Goal: Task Accomplishment & Management: Use online tool/utility

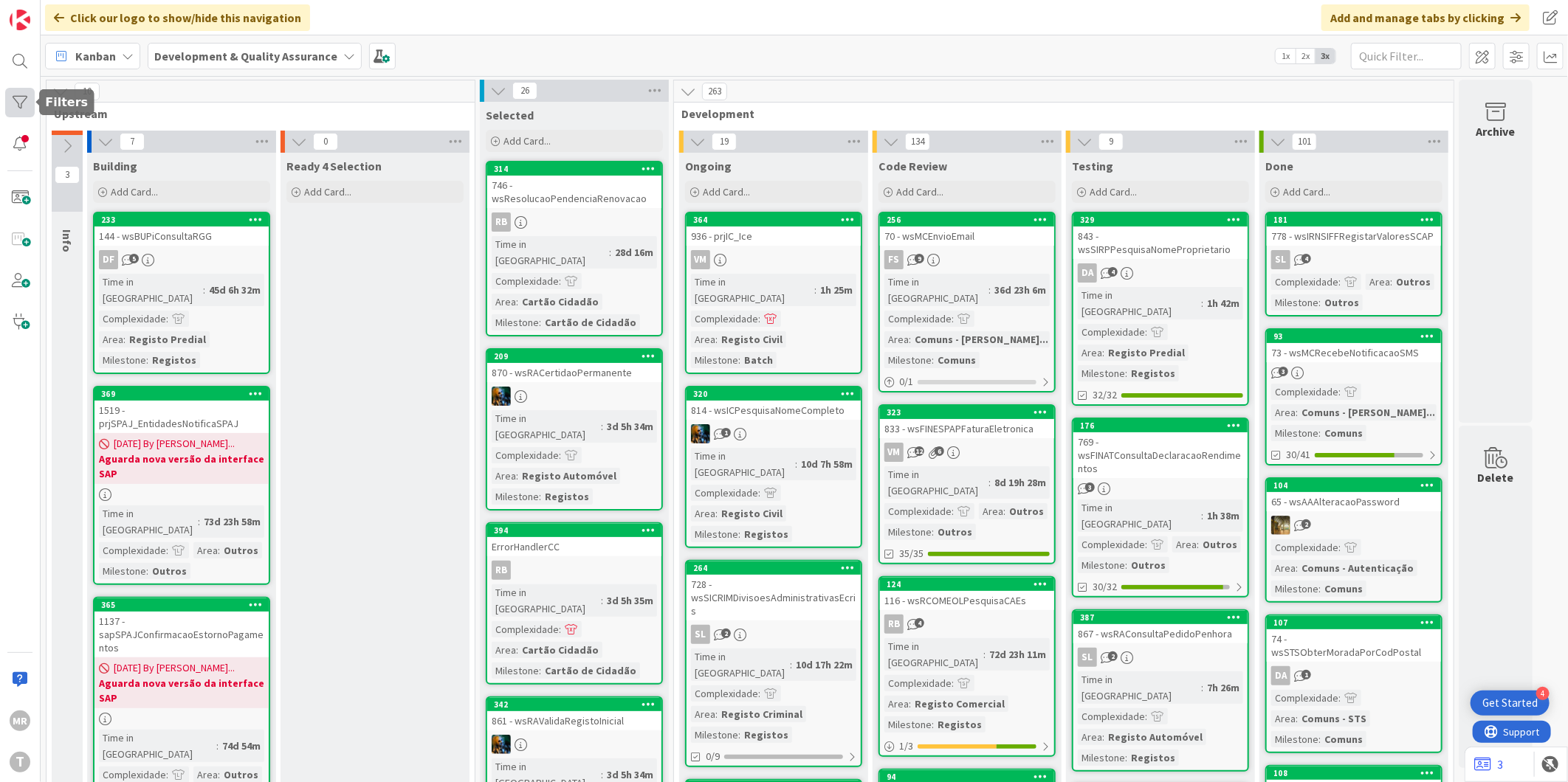
click at [16, 92] on div at bounding box center [20, 102] width 29 height 29
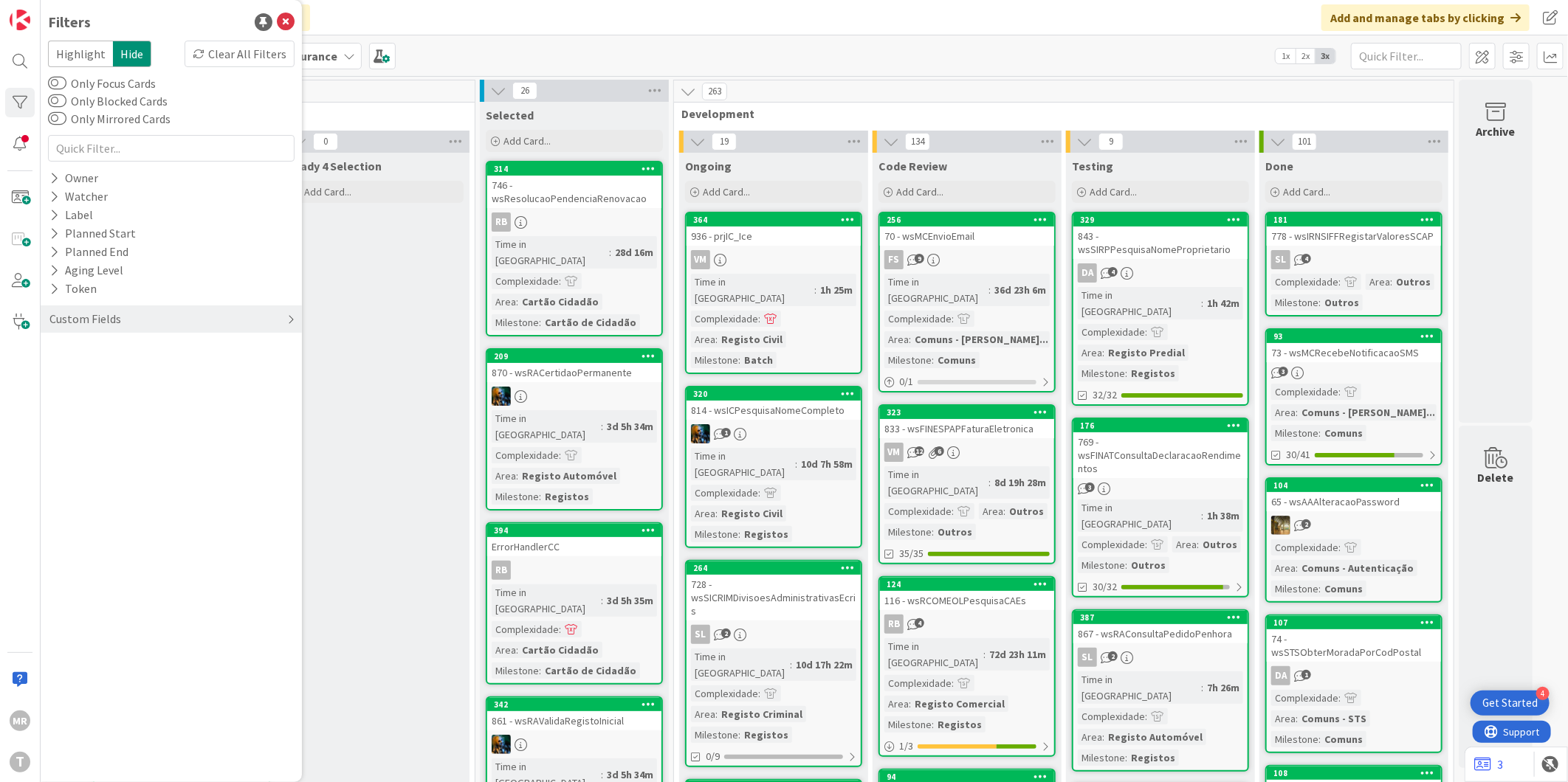
click at [70, 324] on div "Custom Fields" at bounding box center [85, 319] width 75 height 19
click at [98, 351] on button "Priority" at bounding box center [76, 349] width 58 height 19
click at [100, 378] on span "Critical" at bounding box center [96, 372] width 54 height 20
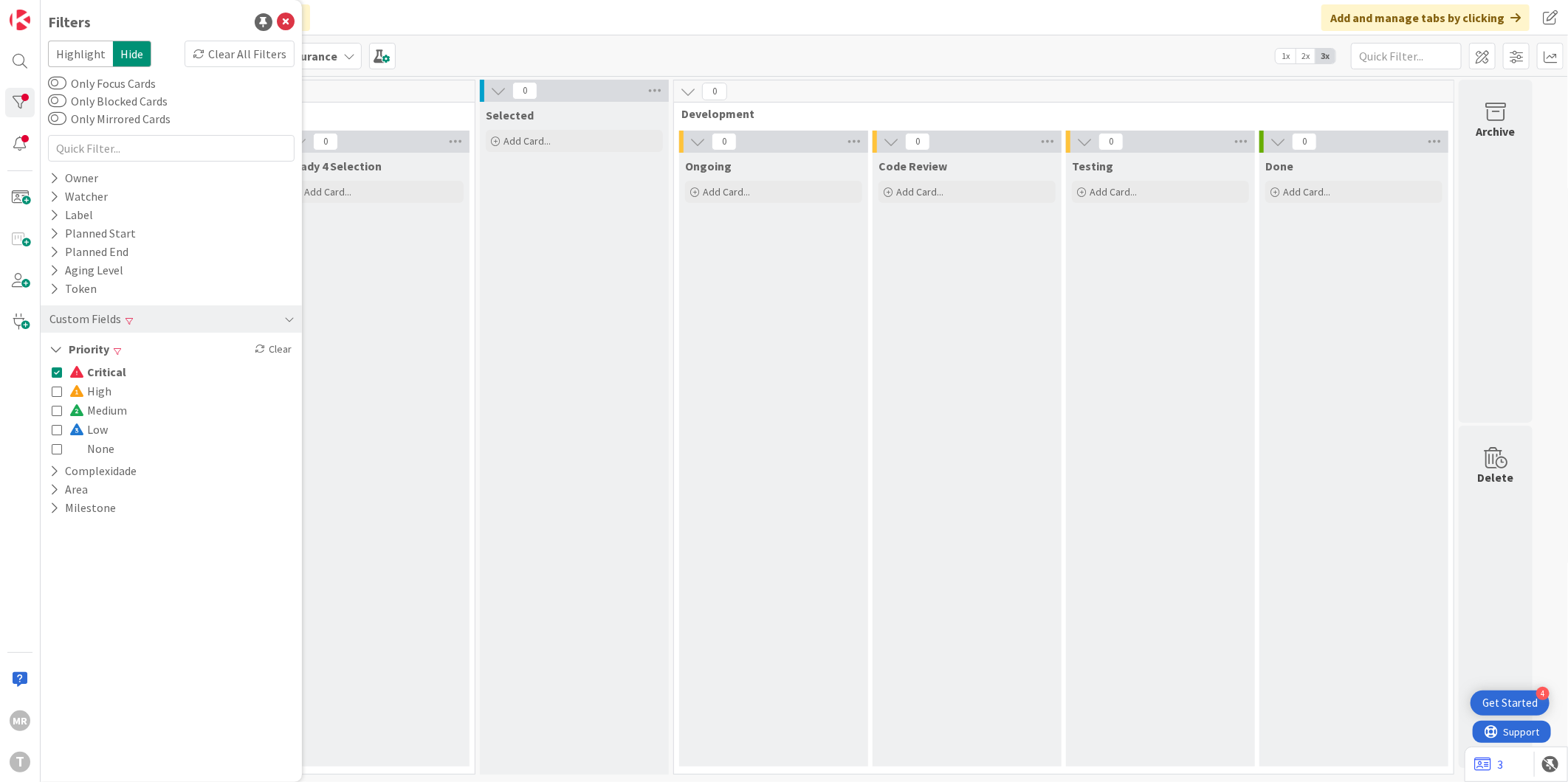
click at [101, 375] on span "Critical" at bounding box center [98, 372] width 57 height 20
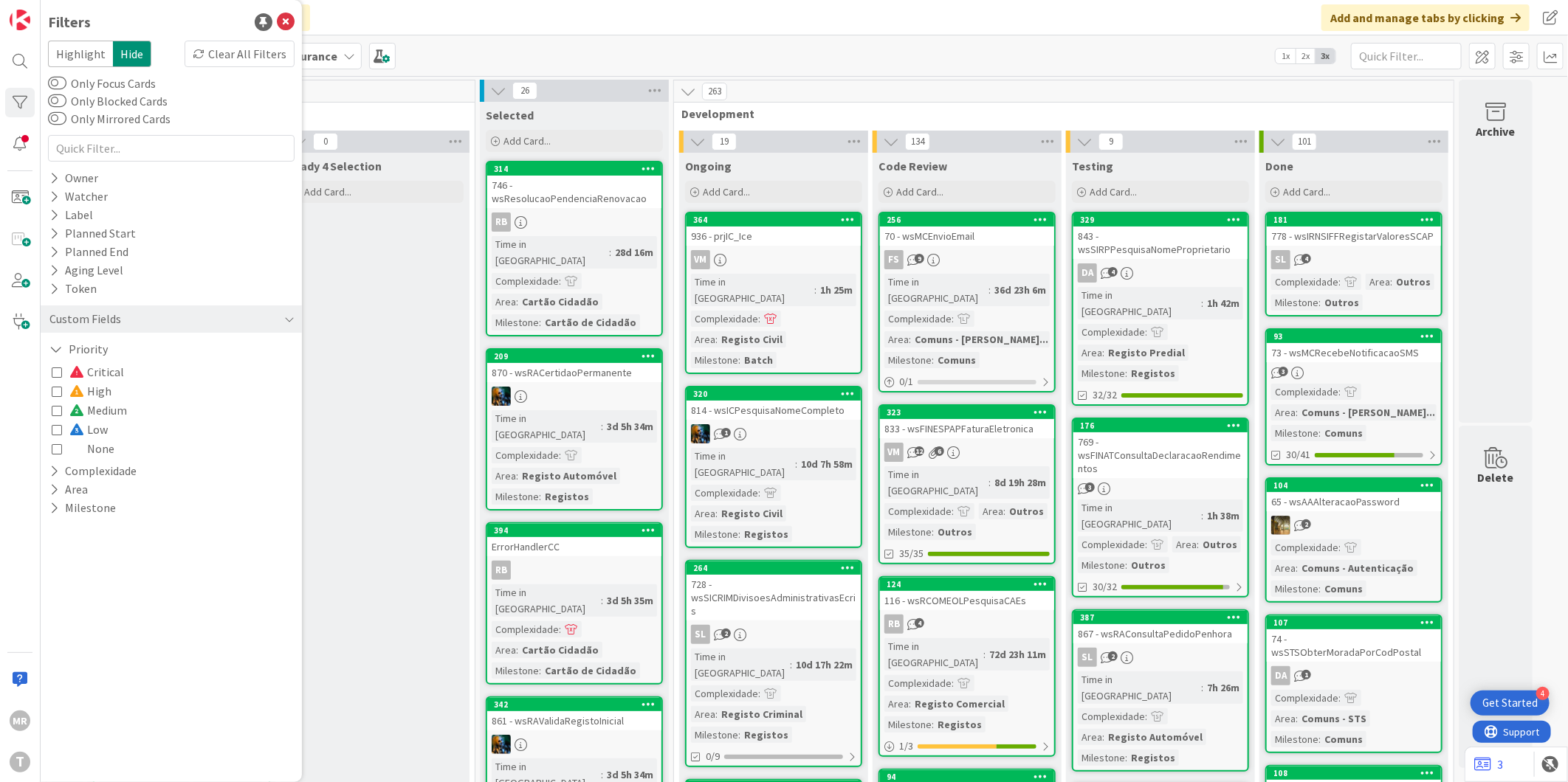
click at [99, 393] on span "High" at bounding box center [90, 391] width 42 height 20
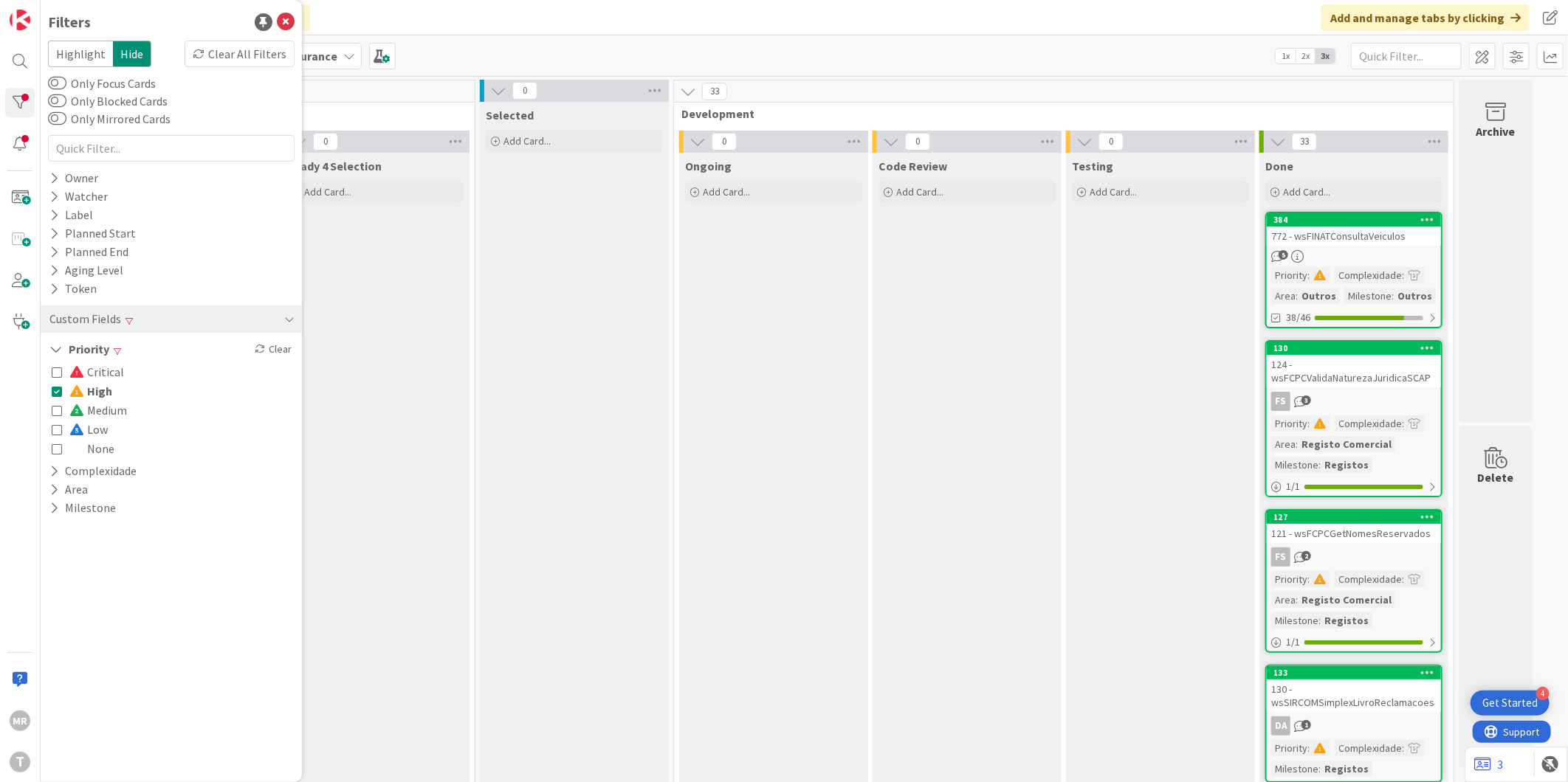
click at [99, 393] on span "High" at bounding box center [90, 391] width 43 height 20
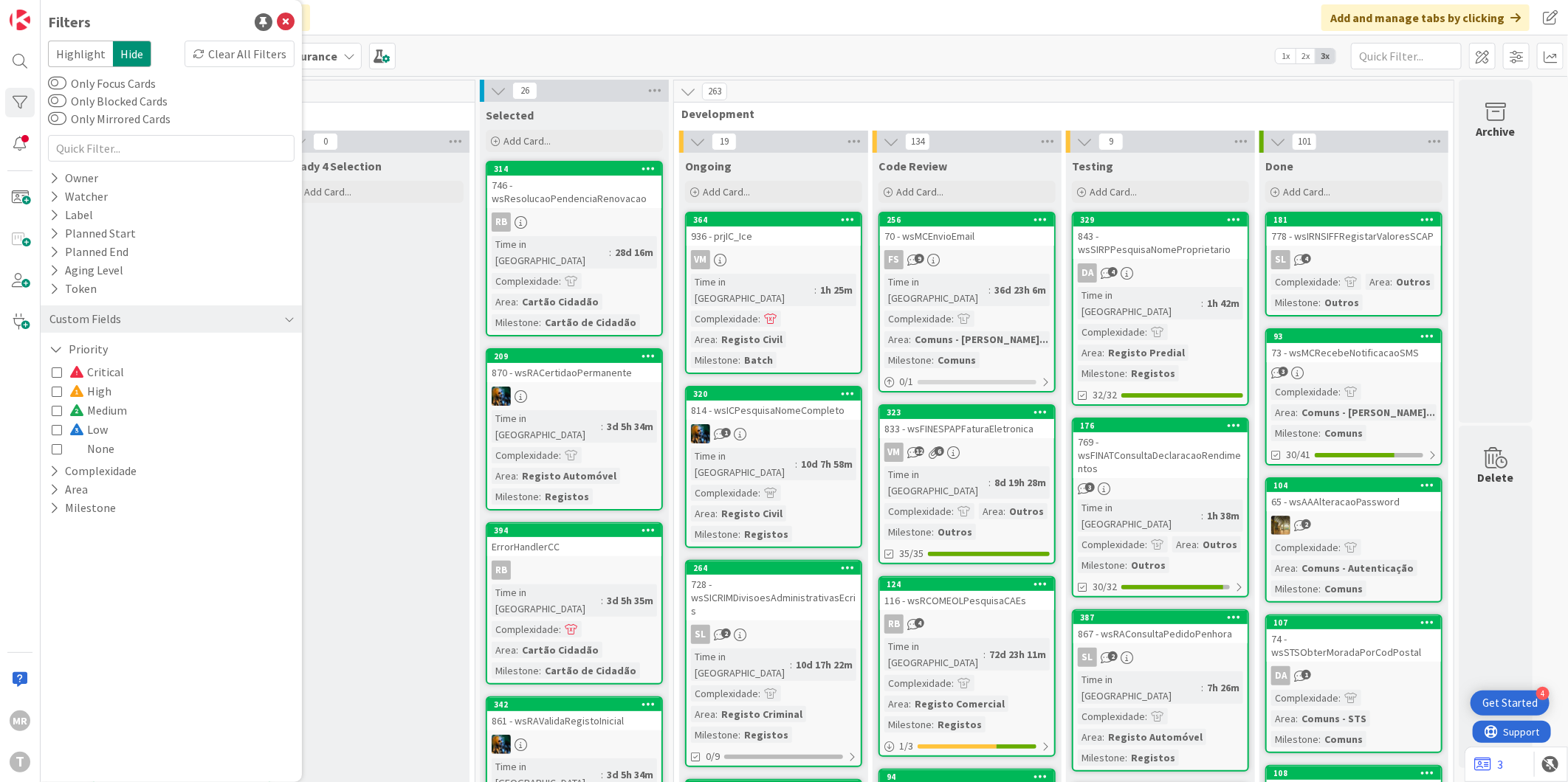
click at [97, 404] on span "Medium" at bounding box center [98, 411] width 58 height 20
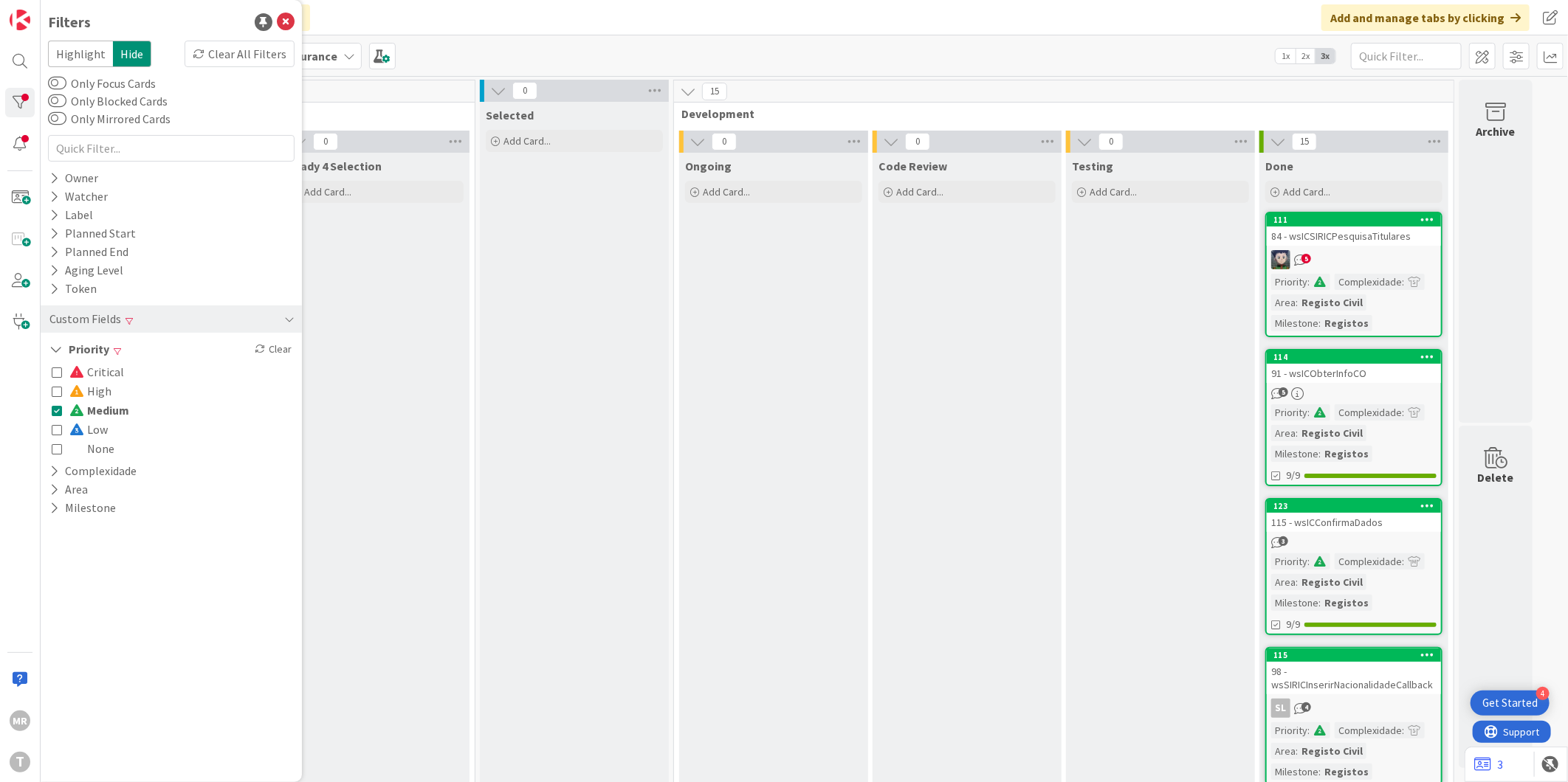
click at [97, 404] on span "Medium" at bounding box center [99, 411] width 60 height 20
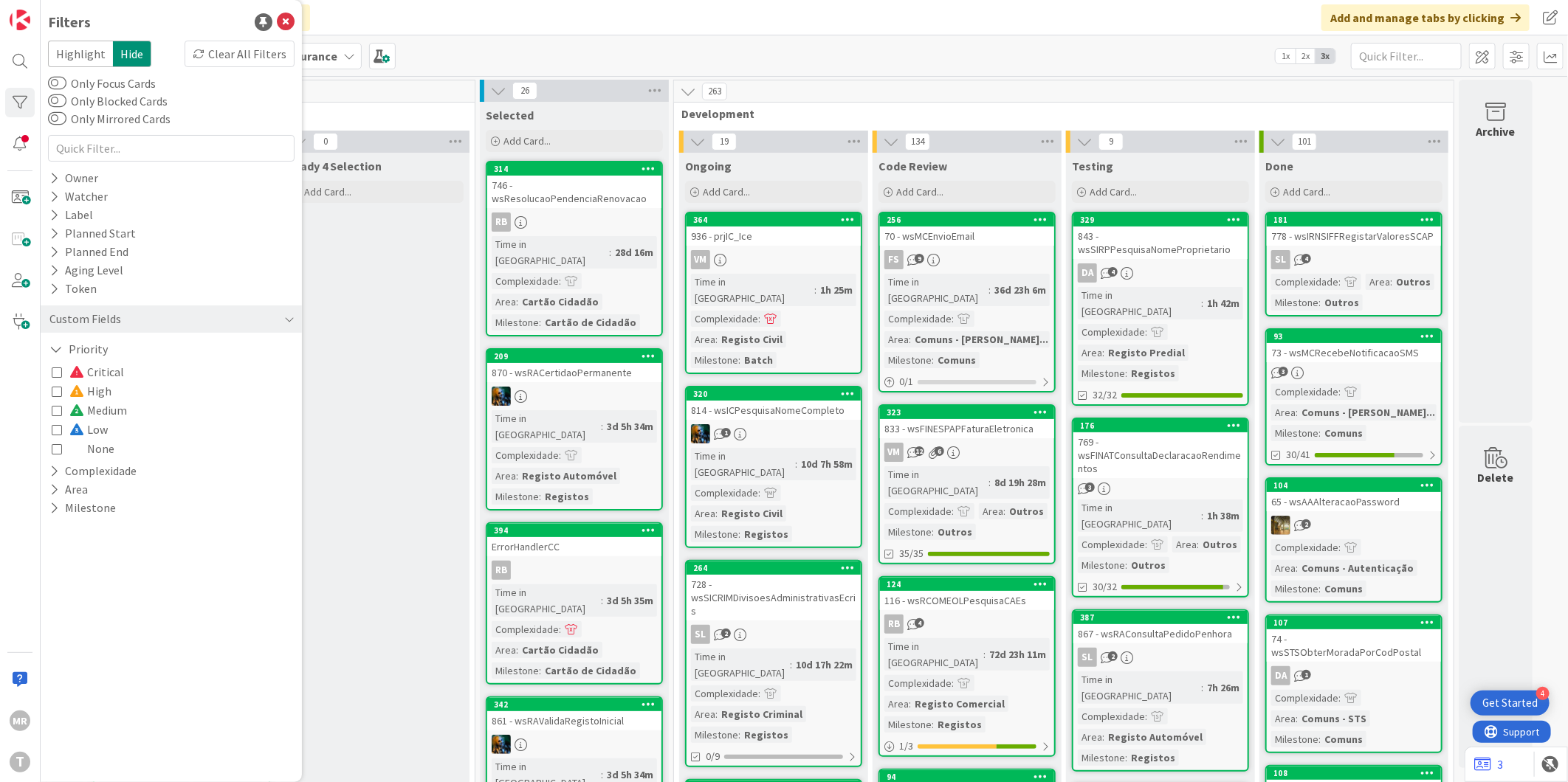
click at [94, 428] on span "Low" at bounding box center [88, 430] width 38 height 20
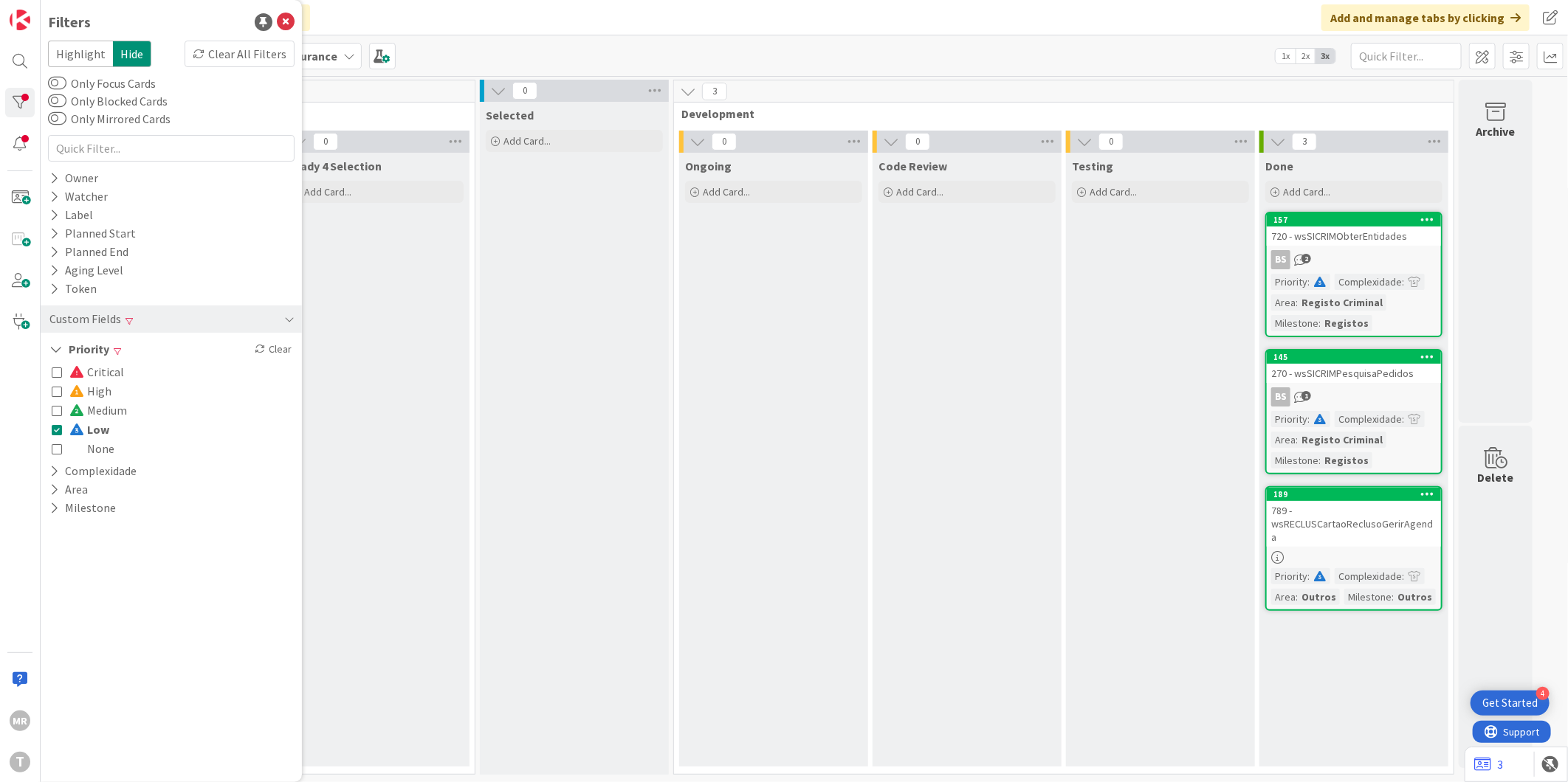
click at [94, 428] on span "Low" at bounding box center [89, 430] width 40 height 20
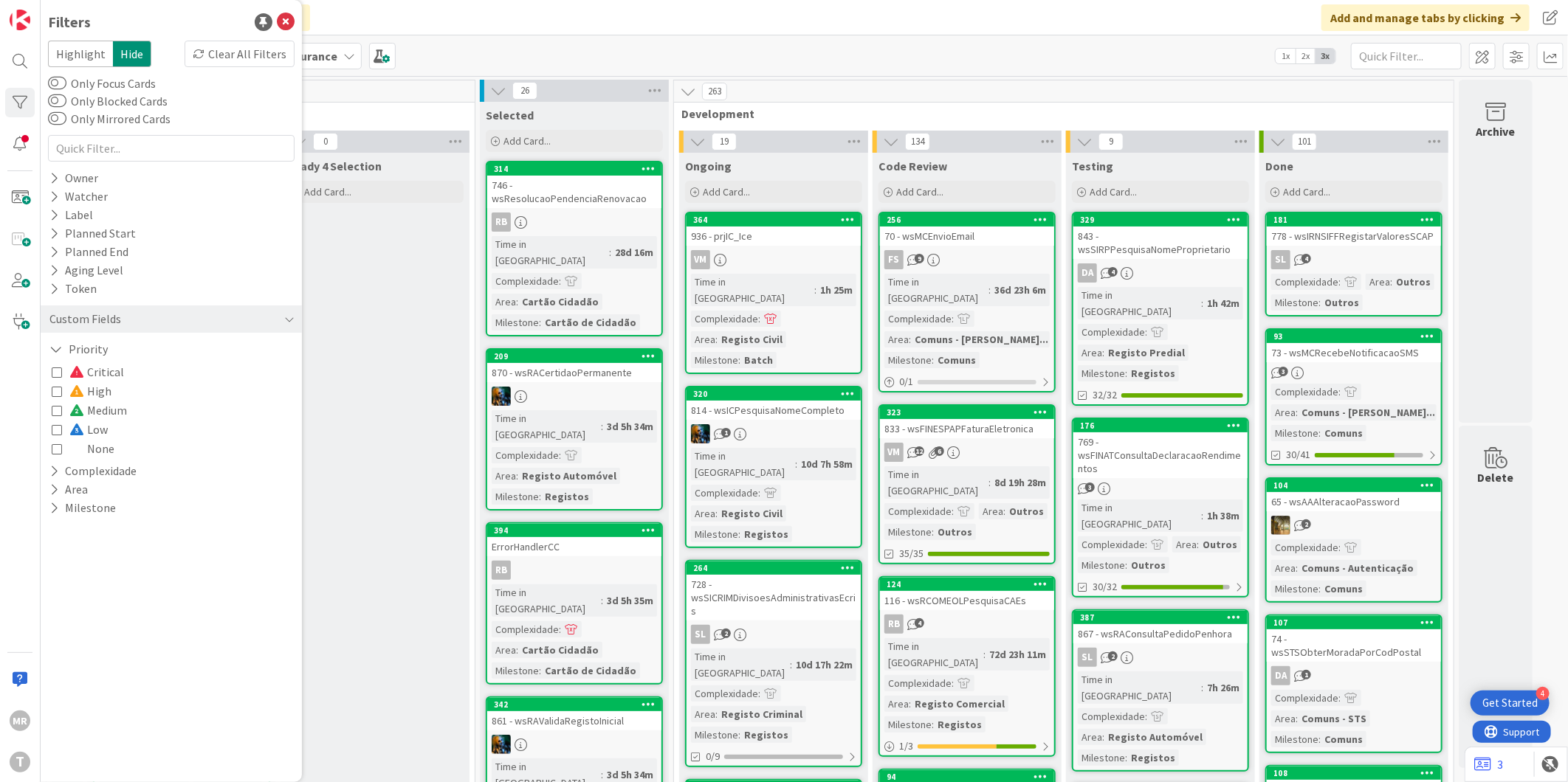
click at [98, 374] on span "Critical" at bounding box center [96, 372] width 54 height 20
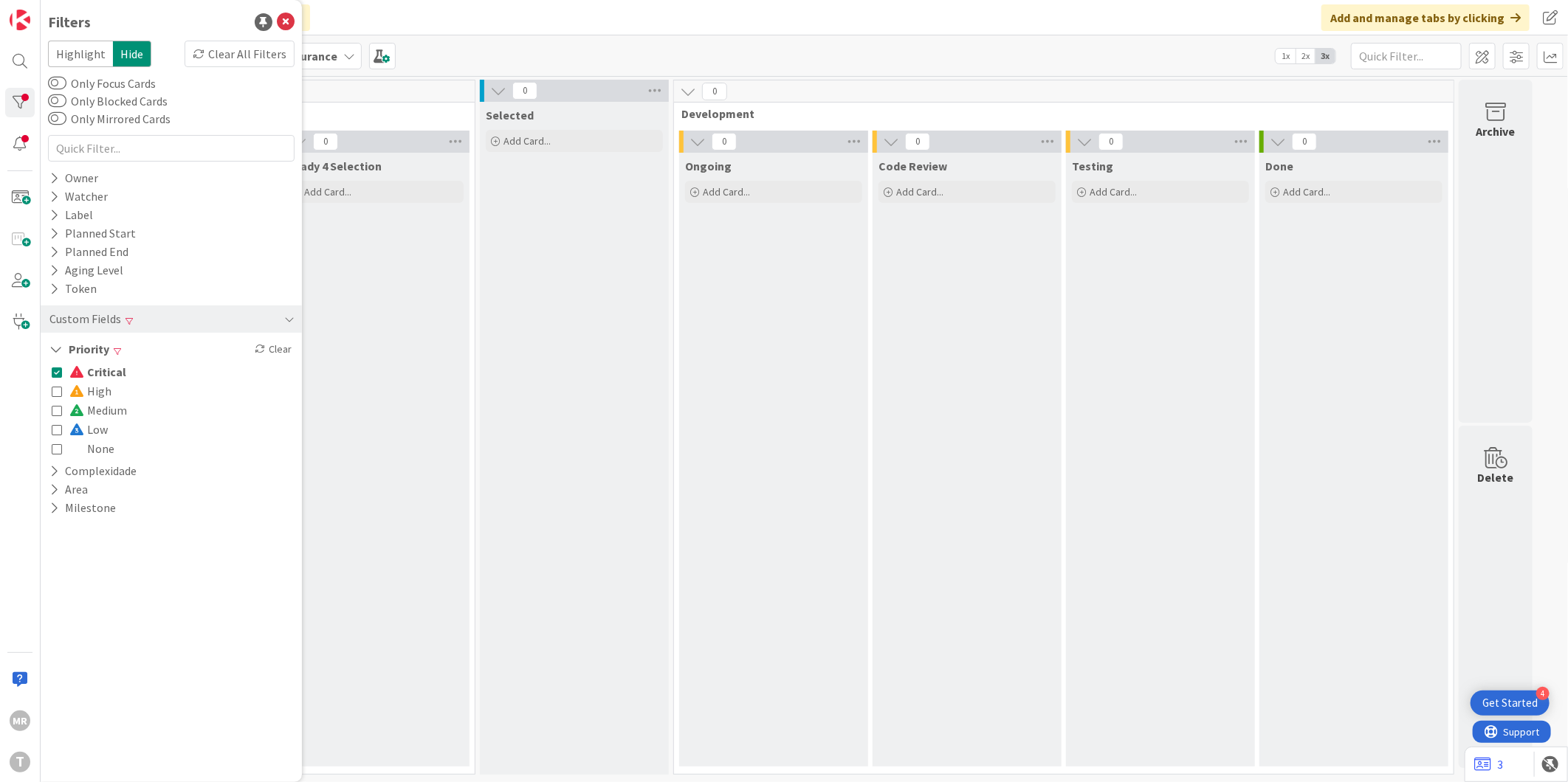
click at [98, 374] on span "Critical" at bounding box center [98, 372] width 57 height 20
